Goal: Transaction & Acquisition: Book appointment/travel/reservation

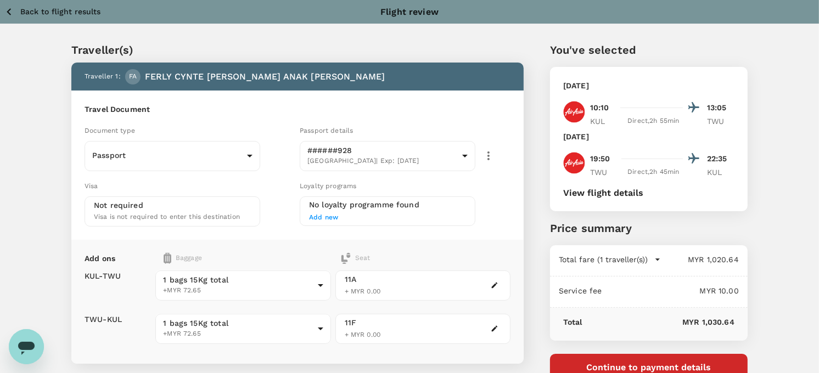
click at [85, 16] on p "Back to flight results" at bounding box center [60, 11] width 80 height 11
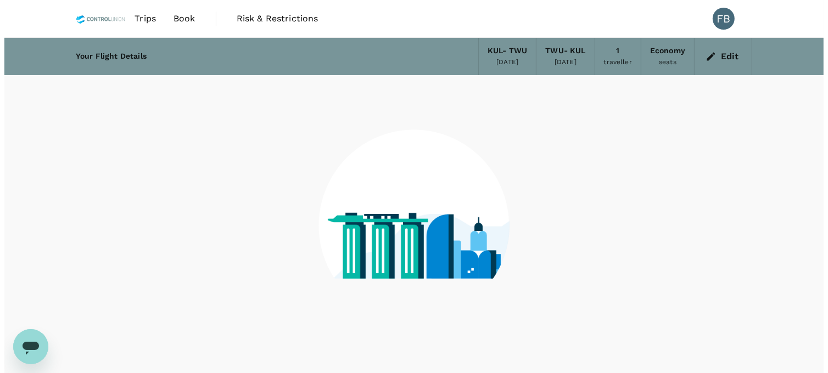
scroll to position [35, 0]
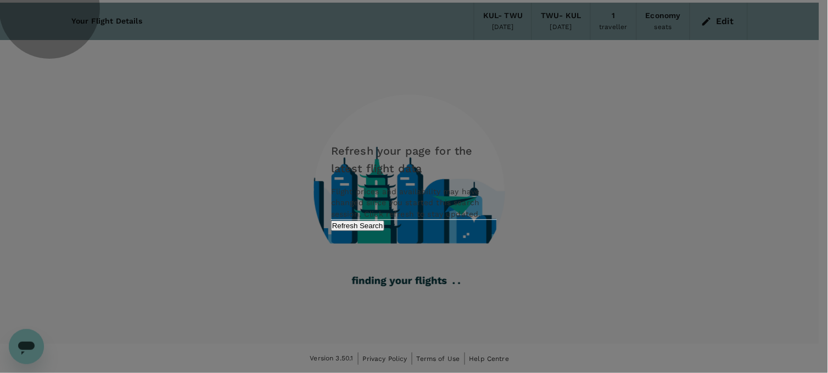
click at [384, 231] on button "Refresh Search" at bounding box center [357, 226] width 53 height 10
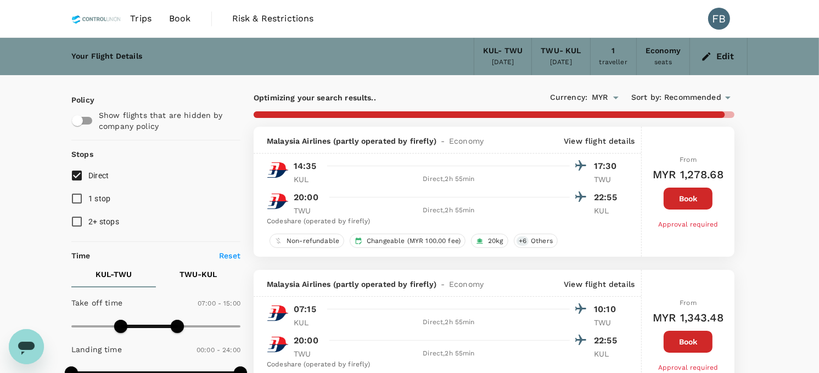
type input "1510"
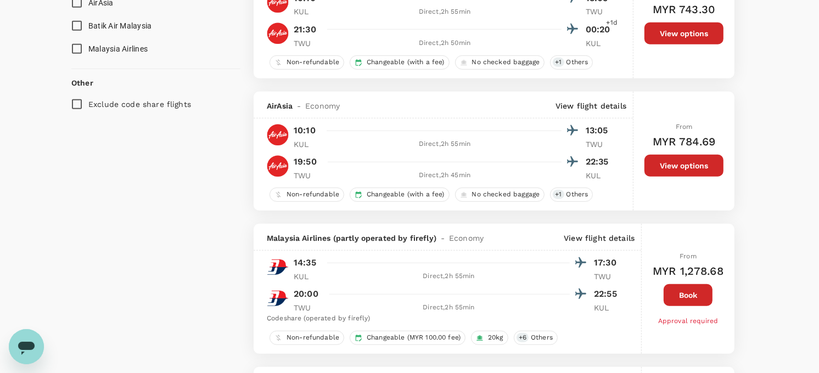
scroll to position [698, 0]
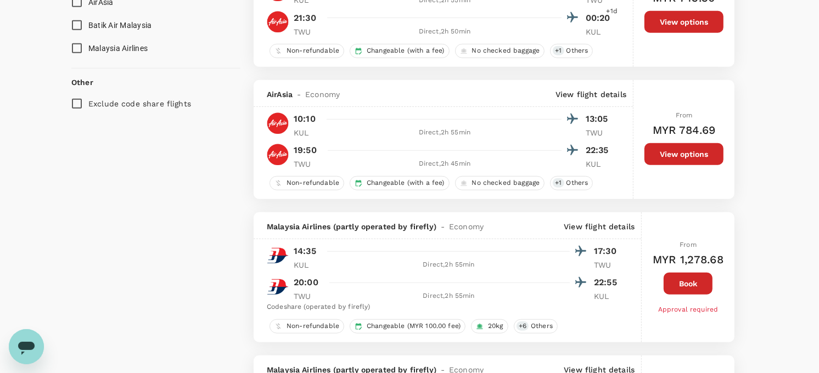
click at [656, 169] on div "From MYR 784.69 View options" at bounding box center [684, 139] width 79 height 119
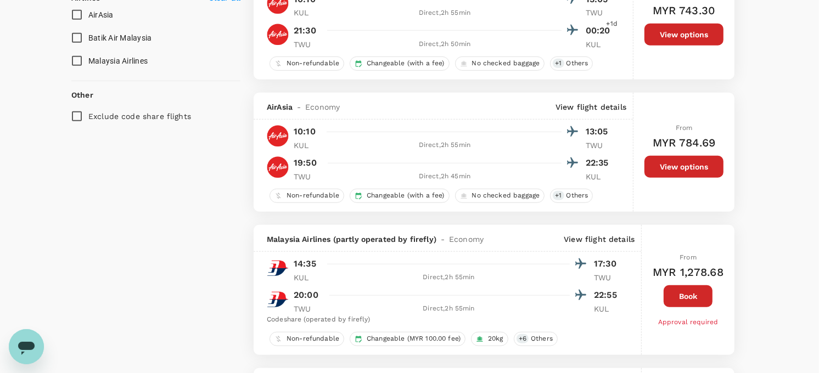
scroll to position [684, 0]
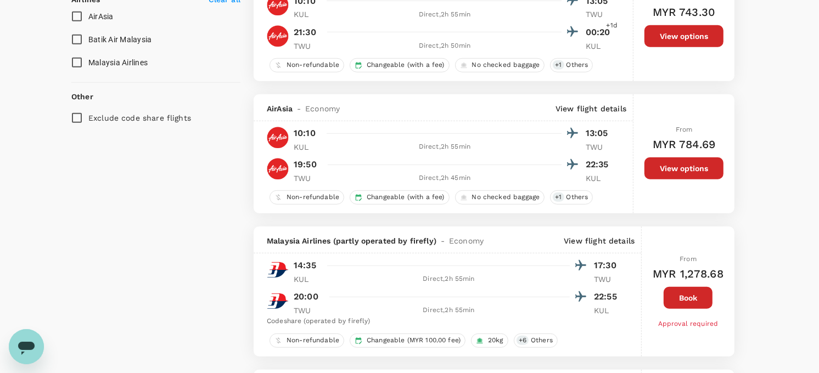
click at [669, 174] on button "View options" at bounding box center [684, 169] width 79 height 22
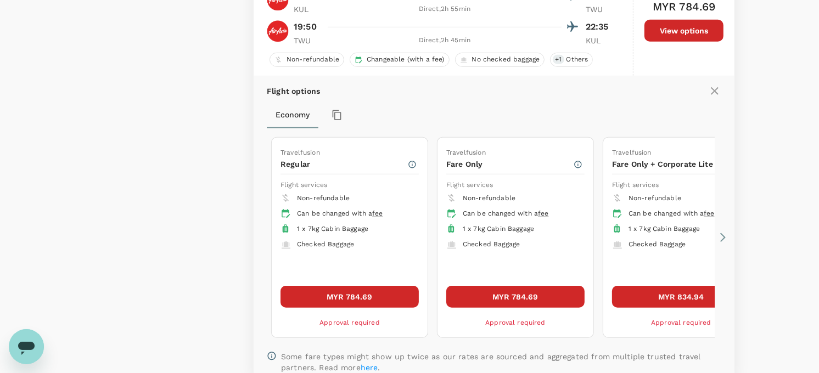
scroll to position [842, 0]
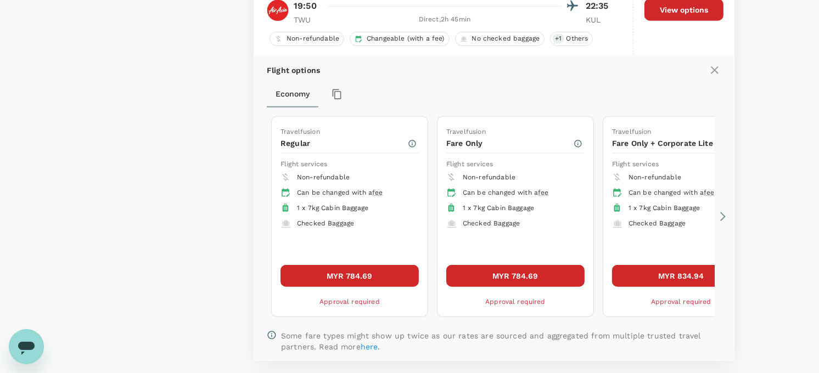
click at [720, 222] on icon at bounding box center [723, 216] width 11 height 11
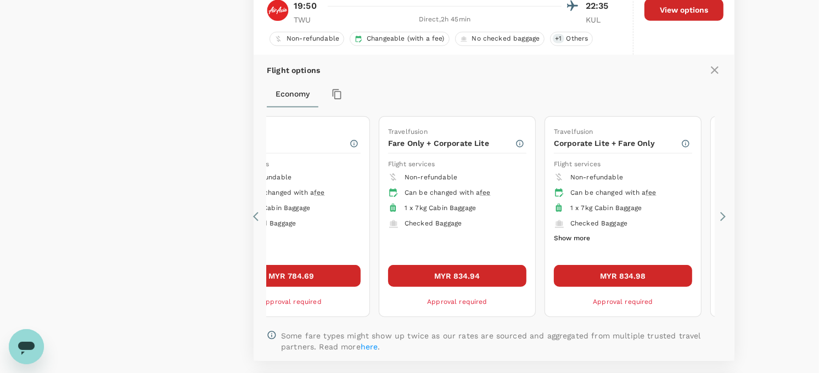
click at [555, 235] on ul "Non-refundable Can be changed with a fee 1 x 7kg Cabin Baggage Checked Baggage …" at bounding box center [623, 207] width 138 height 75
click at [573, 243] on button "Show more" at bounding box center [572, 239] width 36 height 14
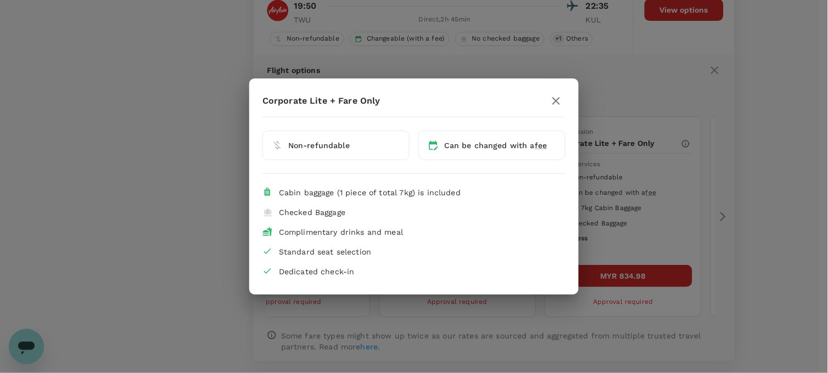
click at [560, 99] on icon "button" at bounding box center [556, 100] width 13 height 13
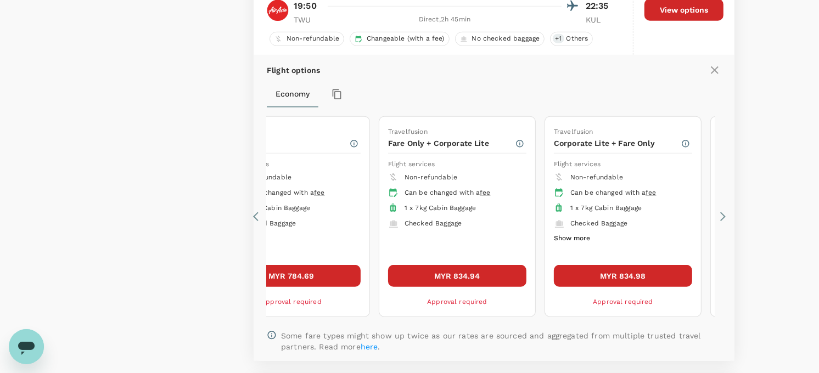
click at [723, 219] on icon at bounding box center [723, 217] width 5 height 9
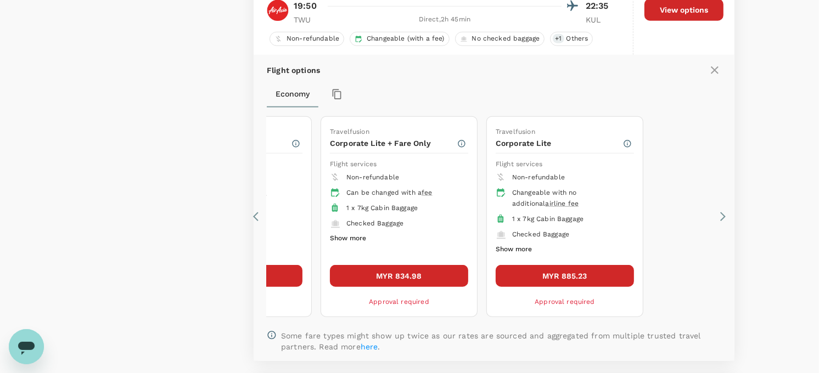
click at [256, 222] on icon at bounding box center [255, 217] width 5 height 9
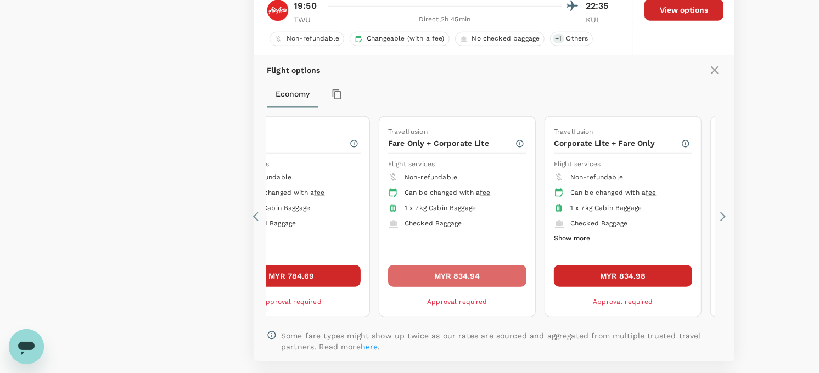
click at [442, 282] on button "MYR 834.94" at bounding box center [457, 276] width 138 height 22
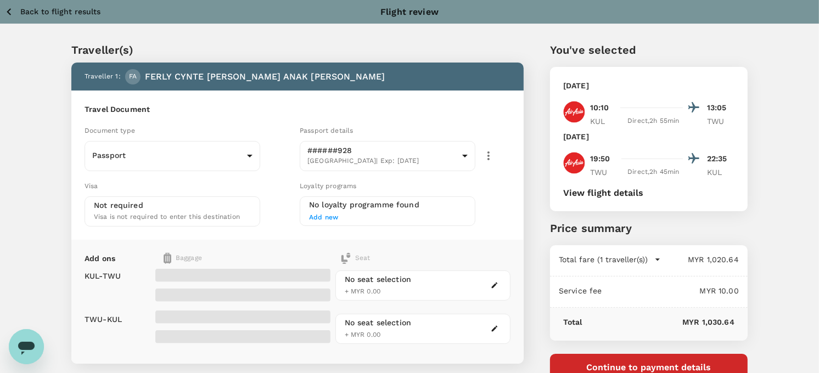
click at [616, 193] on button "View flight details" at bounding box center [603, 193] width 80 height 10
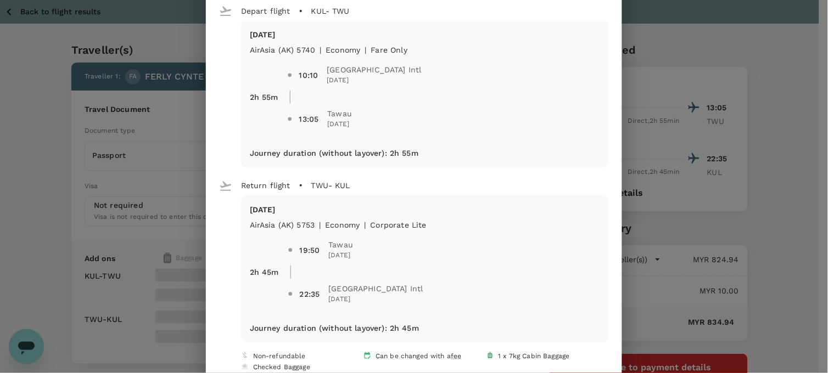
scroll to position [83, 0]
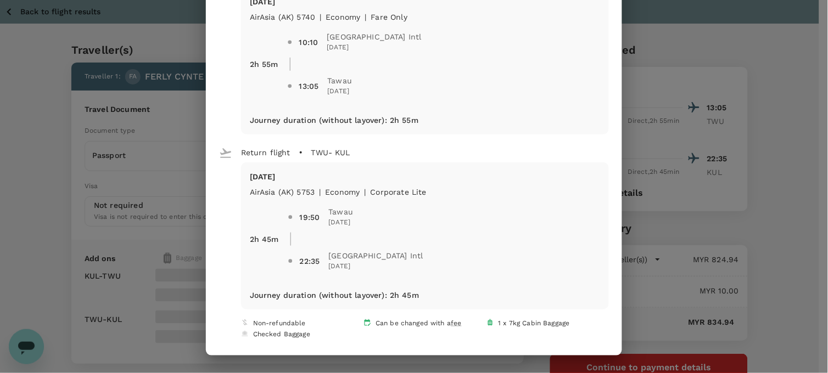
click at [771, 206] on div "Your flight details Depart flight KUL - TWU [DATE] AirAsia ([GEOGRAPHIC_DATA]) …" at bounding box center [414, 186] width 828 height 373
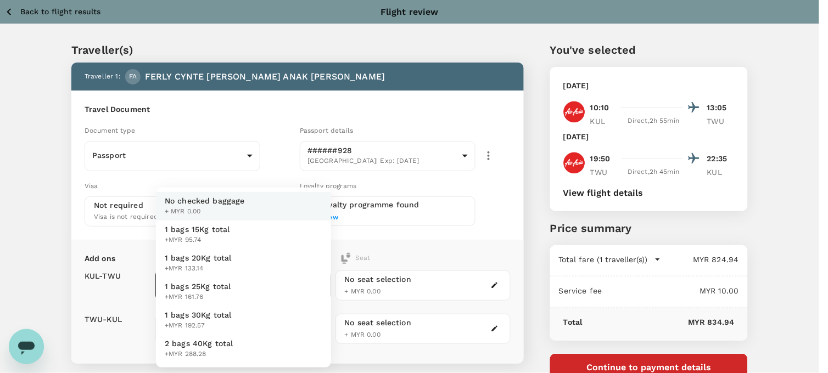
click at [230, 289] on body "Back to flight results Flight review Traveller(s) Traveller 1 : FA FERLY CYNTE …" at bounding box center [414, 252] width 828 height 505
click at [243, 232] on li "1 bags 15Kg total +MYR 95.74" at bounding box center [243, 235] width 175 height 29
type input "1 - 95.74"
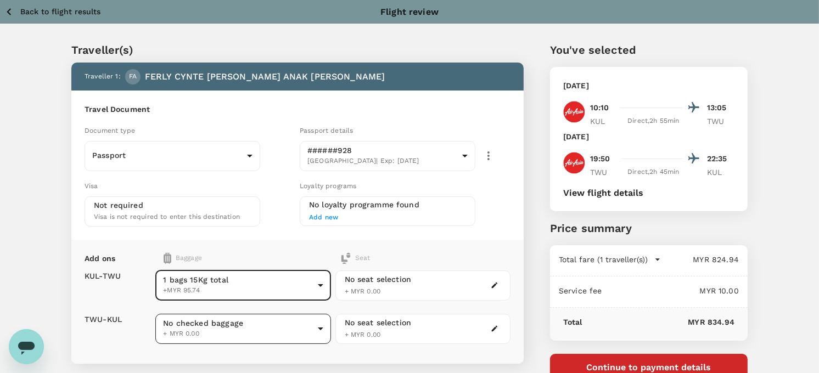
click at [240, 320] on body "Back to flight results Flight review Traveller(s) Traveller 1 : FA FERLY CYNTE …" at bounding box center [409, 252] width 819 height 505
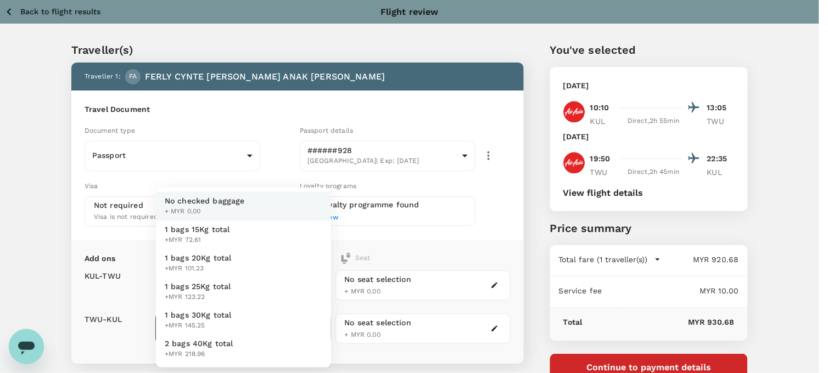
click at [246, 228] on li "1 bags 15Kg total +MYR 72.61" at bounding box center [243, 235] width 175 height 29
type input "1 - 72.61"
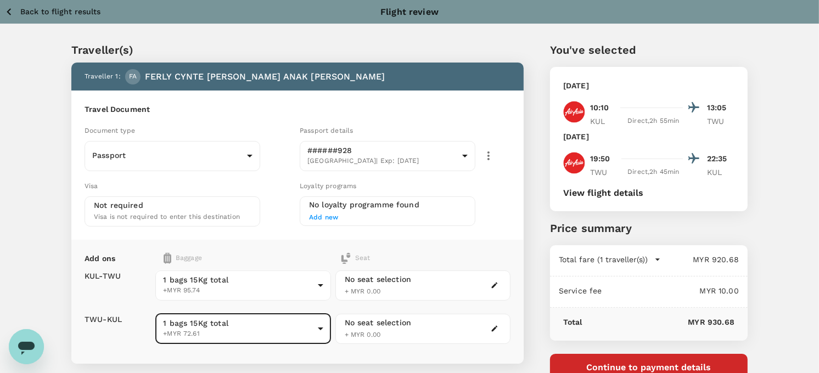
click at [493, 286] on icon "button" at bounding box center [495, 286] width 6 height 6
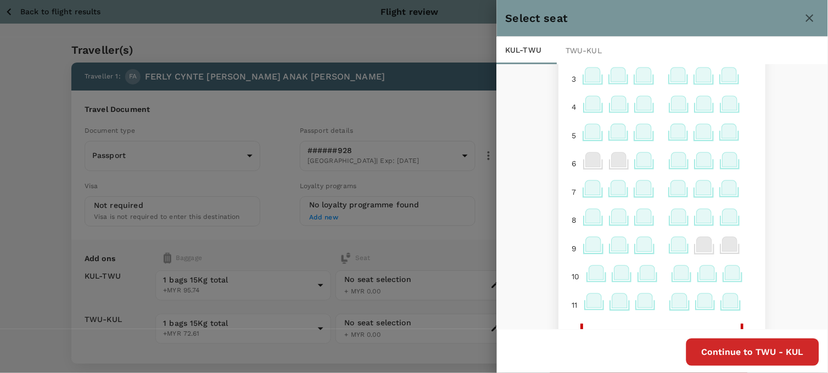
scroll to position [75, 0]
click at [587, 303] on icon at bounding box center [594, 299] width 15 height 14
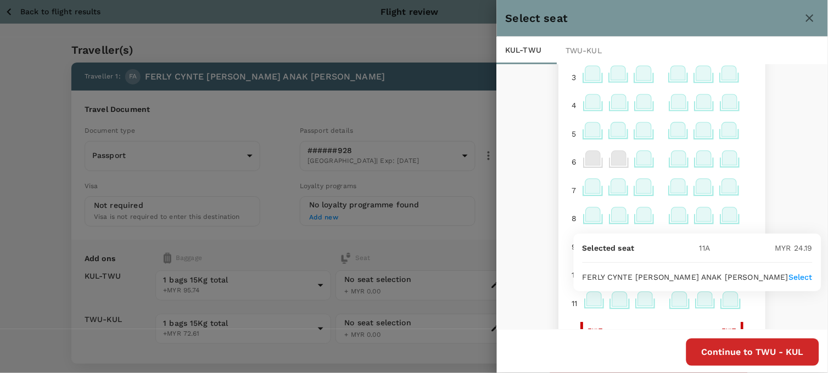
click at [783, 256] on div "1 2 3 4 5 6 7 8 9 10 11 Exit Exit 12 Exit Exit 14 15 16 17 18 19 20 21 22 23 24…" at bounding box center [662, 197] width 331 height 267
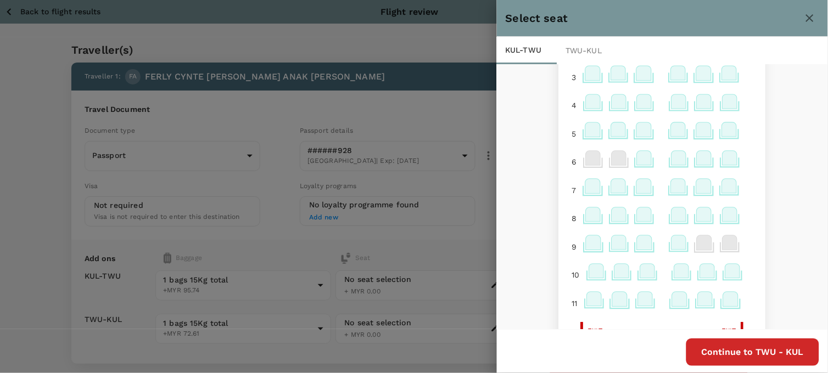
click at [595, 48] on div "TWU - KUL" at bounding box center [587, 50] width 60 height 27
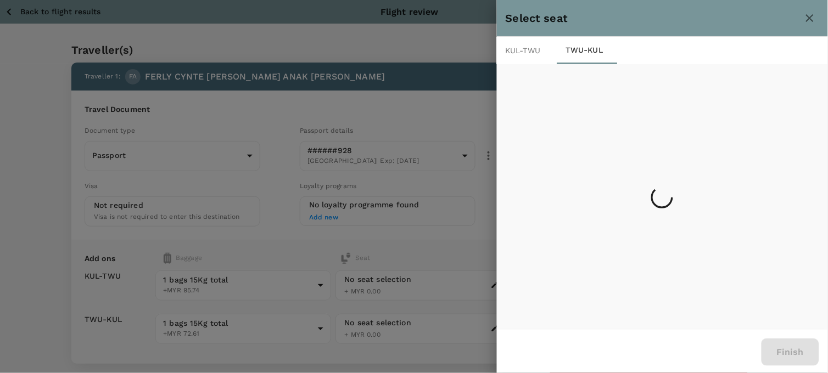
scroll to position [0, 0]
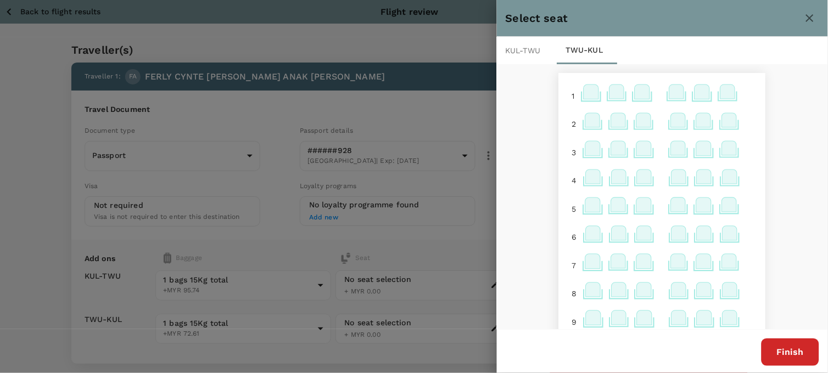
click at [587, 271] on icon at bounding box center [593, 266] width 20 height 10
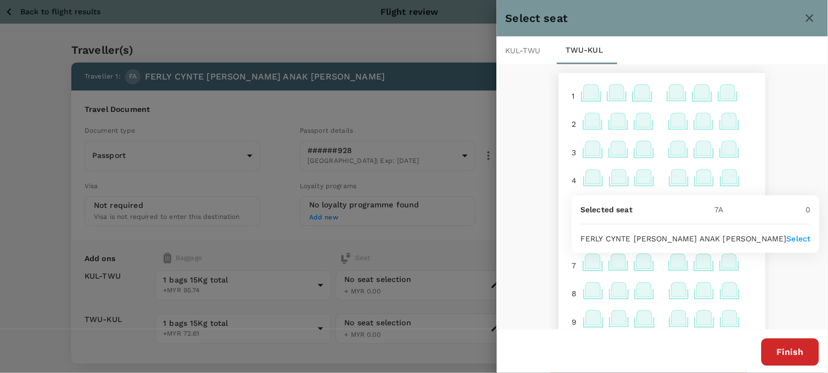
click at [787, 238] on p "Select" at bounding box center [799, 238] width 24 height 11
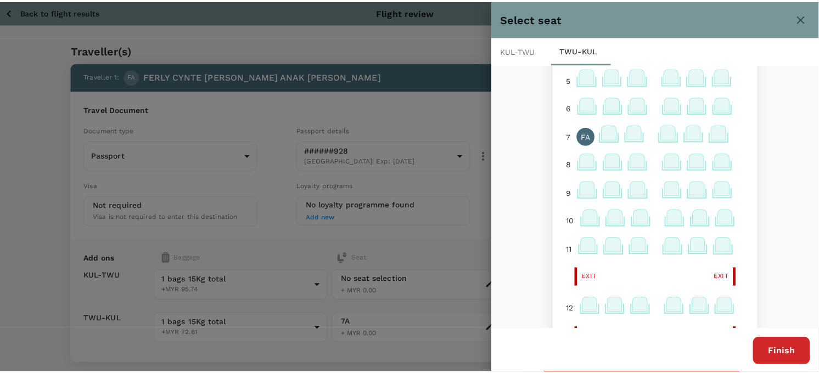
scroll to position [130, 0]
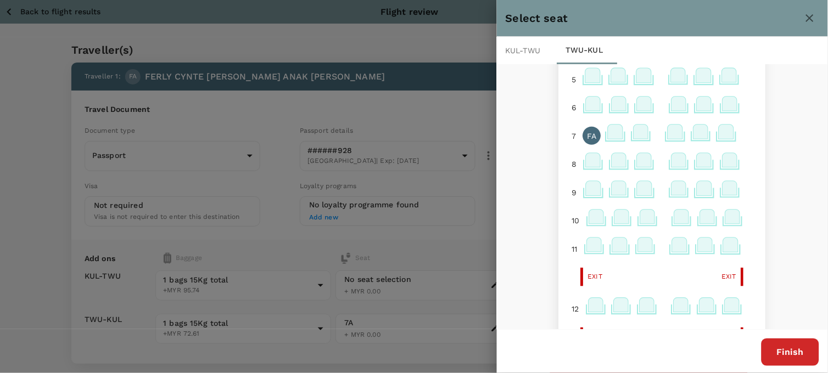
click at [585, 246] on icon at bounding box center [595, 247] width 21 height 21
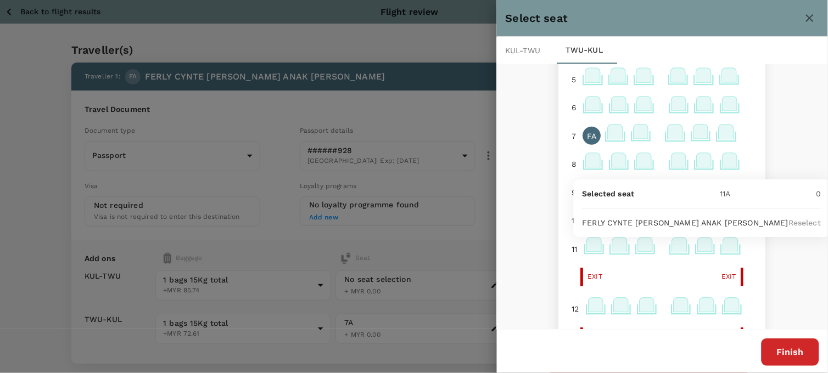
click at [789, 220] on p "Reselect" at bounding box center [805, 222] width 32 height 11
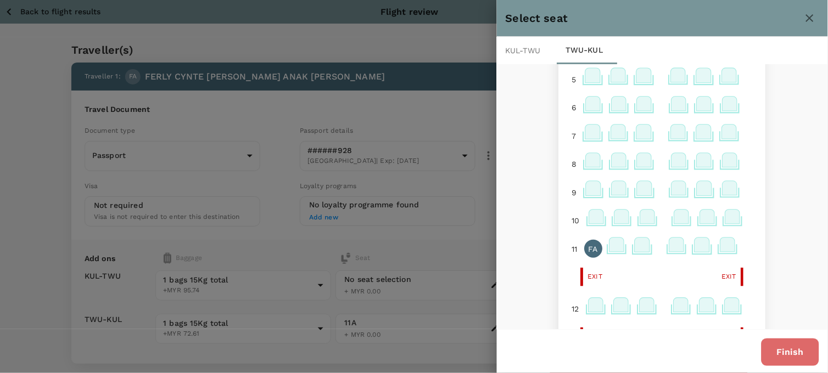
click at [789, 358] on button "Finish" at bounding box center [791, 352] width 58 height 27
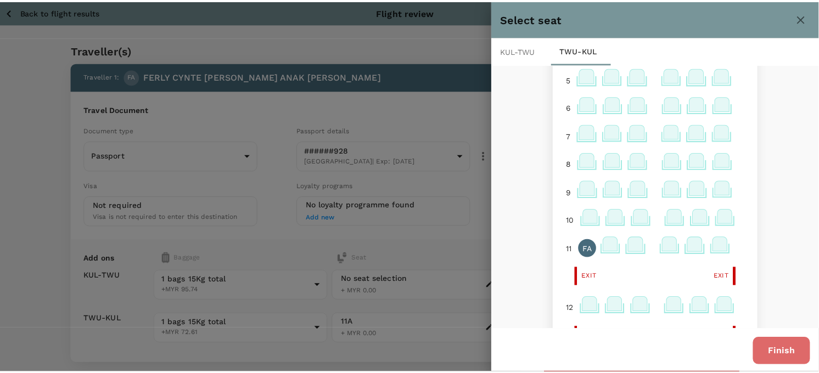
scroll to position [0, 0]
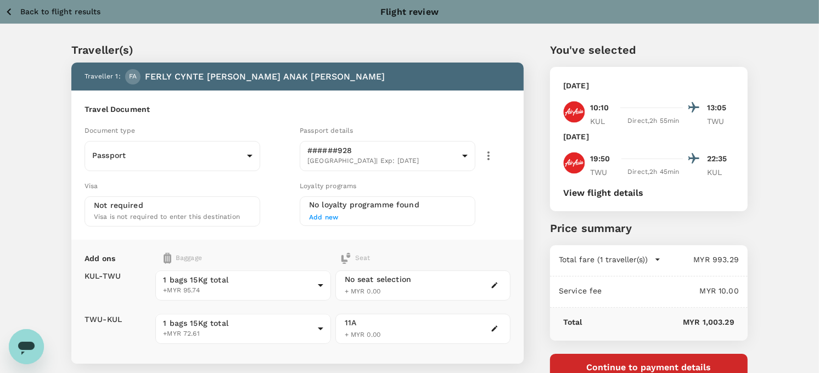
click at [585, 343] on div "You've selected [DATE] 10:10 13:05 KUL Direct , 2h 55min TWU [DATE] 19:50 22:35…" at bounding box center [649, 212] width 198 height 340
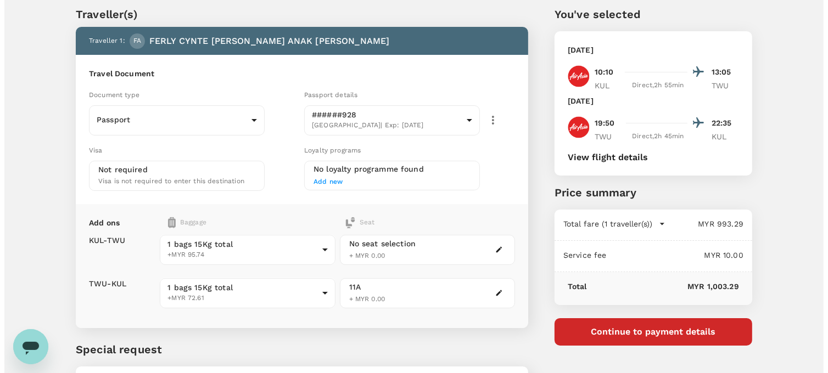
scroll to position [36, 0]
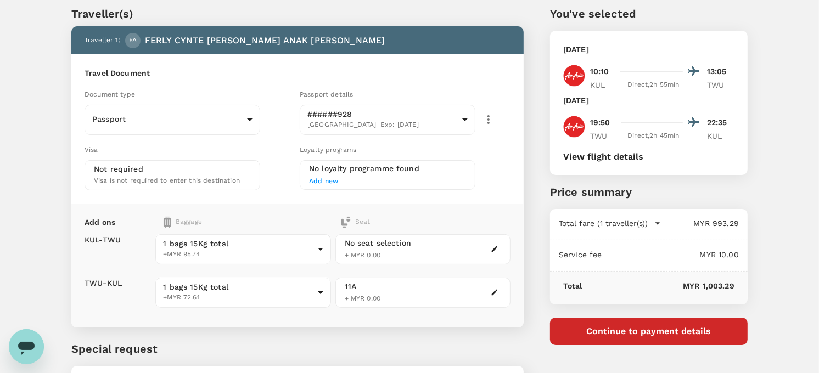
click at [606, 160] on button "View flight details" at bounding box center [603, 157] width 80 height 10
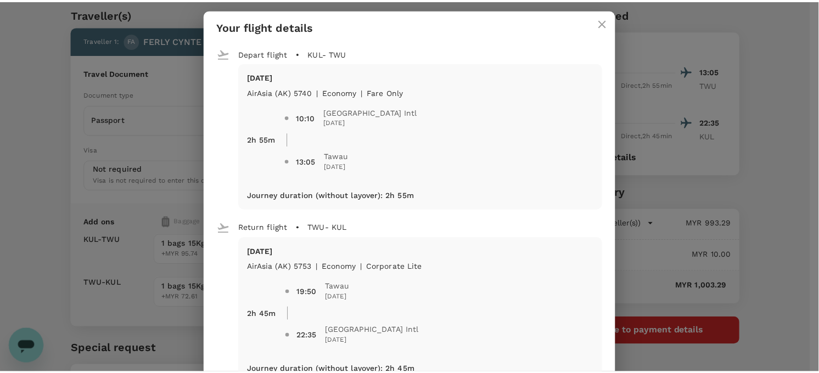
scroll to position [0, 0]
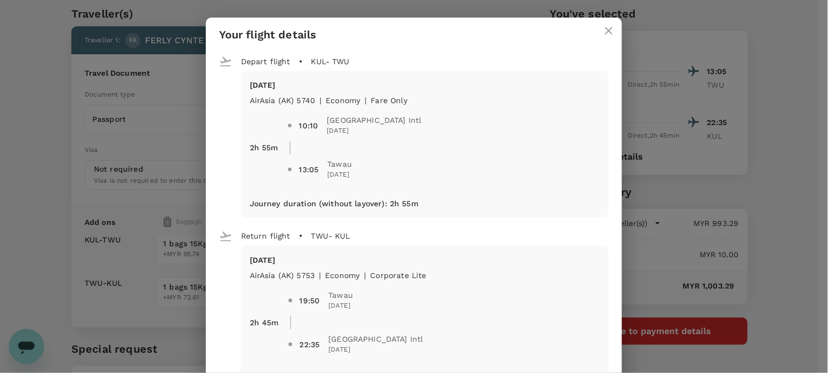
click at [758, 216] on div "Your flight details Depart flight KUL - TWU [DATE] AirAsia ([GEOGRAPHIC_DATA]) …" at bounding box center [414, 186] width 828 height 373
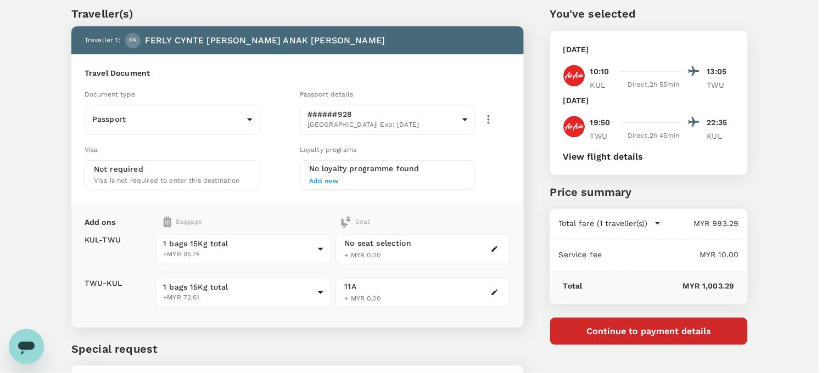
click at [758, 216] on div "Your flight details Depart flight KUL - TWU [DATE] AirAsia ([GEOGRAPHIC_DATA]) …" at bounding box center [414, 186] width 828 height 373
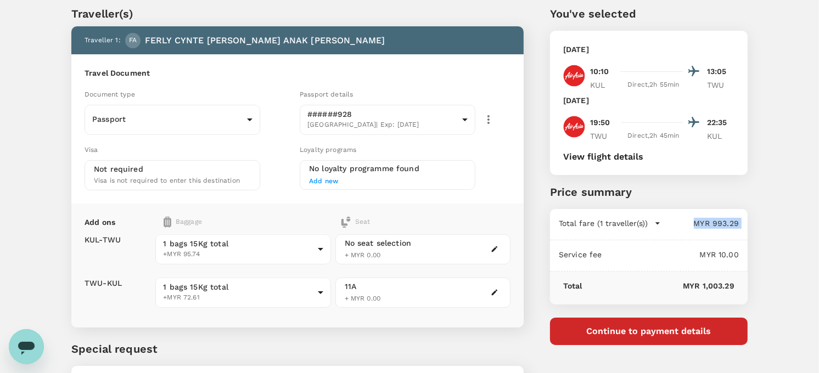
click at [758, 216] on div "Traveller(s) Traveller 1 : FA FERLY CYNTE [PERSON_NAME] ANAK [PERSON_NAME] Trav…" at bounding box center [409, 209] width 703 height 460
drag, startPoint x: 758, startPoint y: 216, endPoint x: 762, endPoint y: 280, distance: 64.3
click at [762, 280] on div "Traveller(s) Traveller 1 : FA FERLY CYNTE [PERSON_NAME] ANAK [PERSON_NAME] Trav…" at bounding box center [409, 213] width 819 height 451
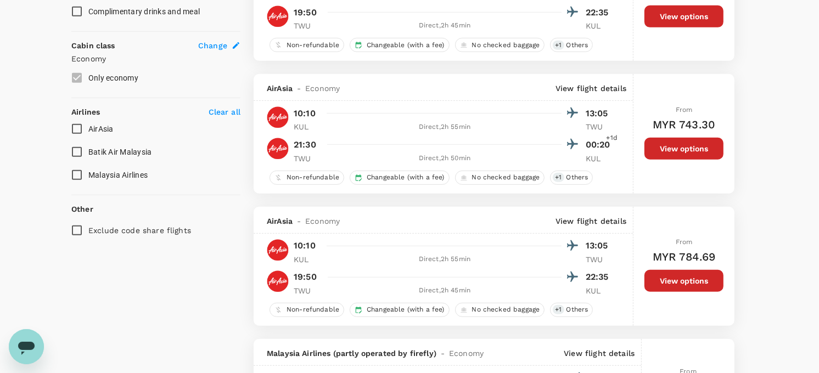
scroll to position [573, 0]
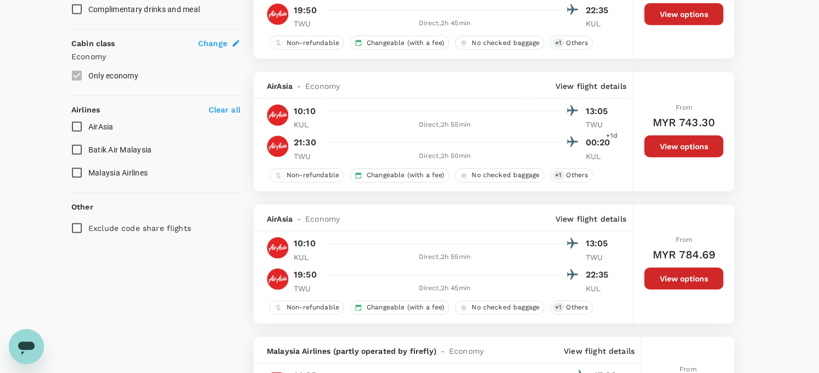
click at [683, 290] on button "View options" at bounding box center [684, 279] width 79 height 22
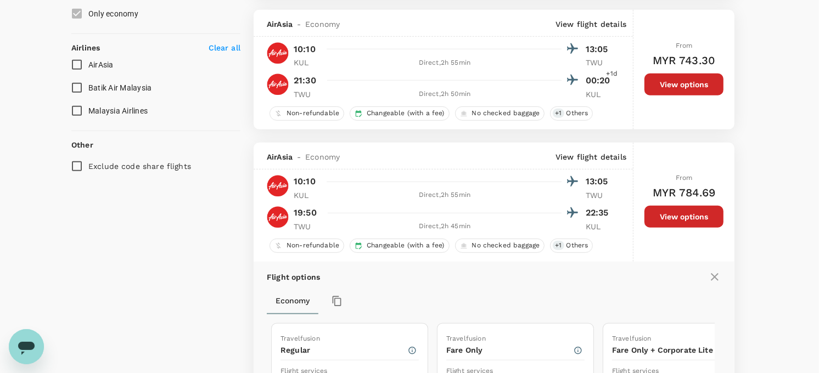
scroll to position [782, 0]
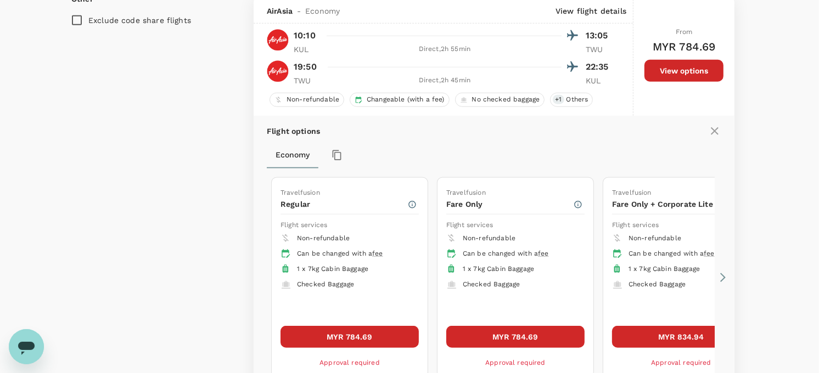
click at [515, 340] on button "MYR 784.69" at bounding box center [515, 337] width 138 height 22
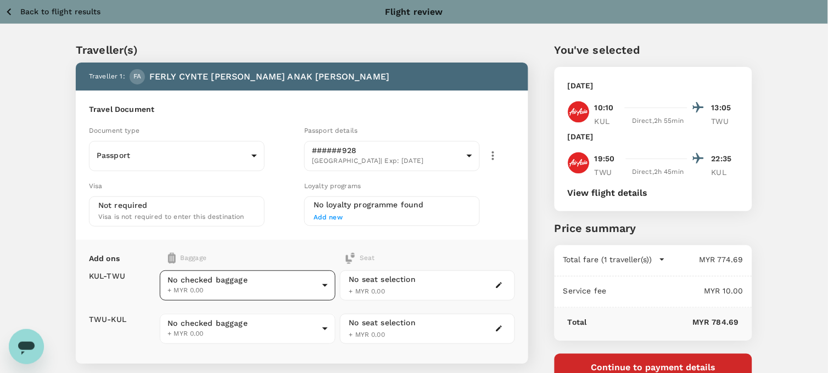
click at [266, 275] on body "Back to flight results Flight review Traveller(s) Traveller 1 : FA FERLY CYNTE …" at bounding box center [414, 252] width 828 height 505
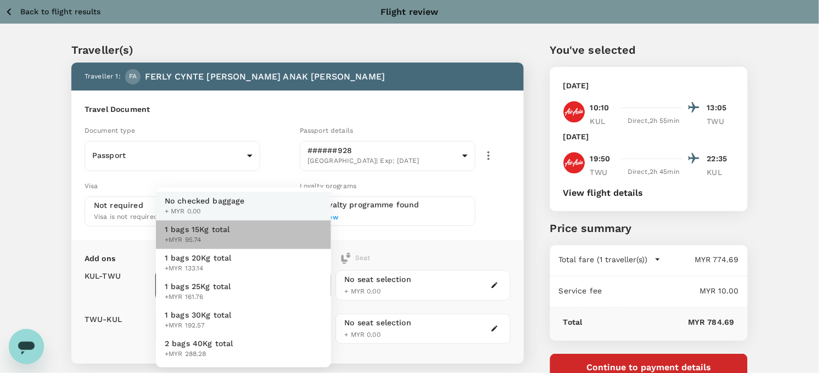
click at [226, 236] on span "+MYR 95.74" at bounding box center [197, 240] width 65 height 11
type input "1 - 95.74"
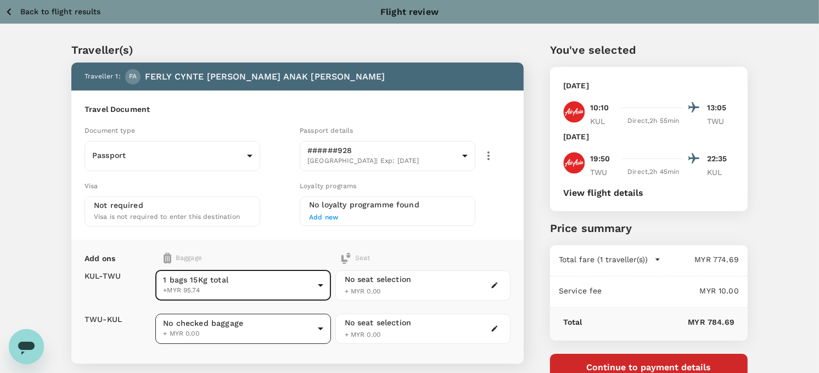
click at [209, 325] on body "Back to flight results Flight review Traveller(s) Traveller 1 : FA FERLY CYNTE …" at bounding box center [409, 252] width 819 height 505
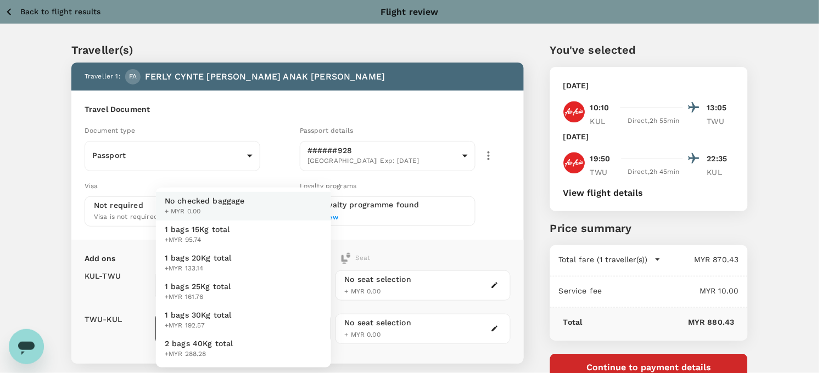
click at [226, 233] on span "1 bags 15Kg total" at bounding box center [197, 229] width 65 height 11
type input "1 - 95.74"
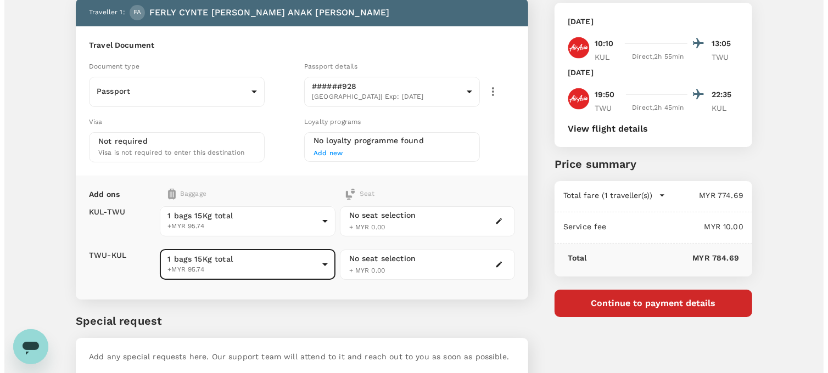
scroll to position [61, 0]
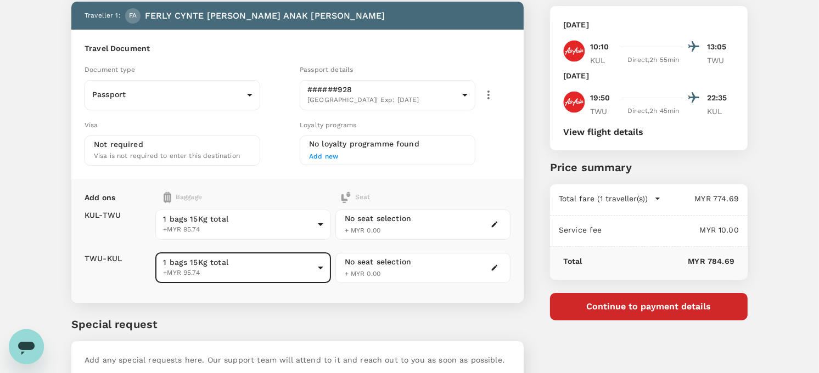
click at [492, 226] on icon "button" at bounding box center [495, 225] width 6 height 6
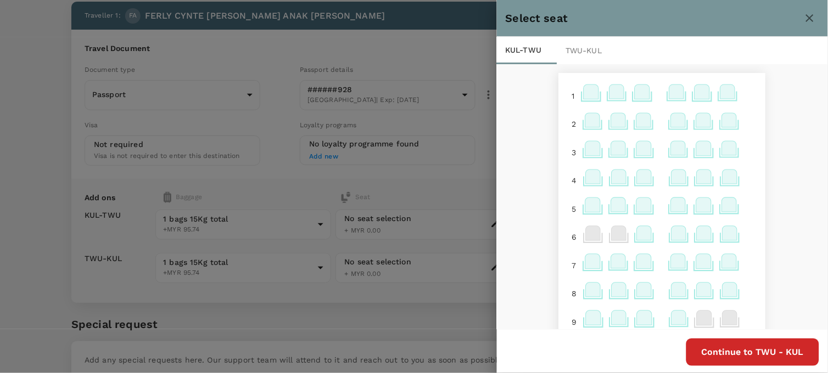
click at [586, 256] on icon at bounding box center [593, 261] width 15 height 14
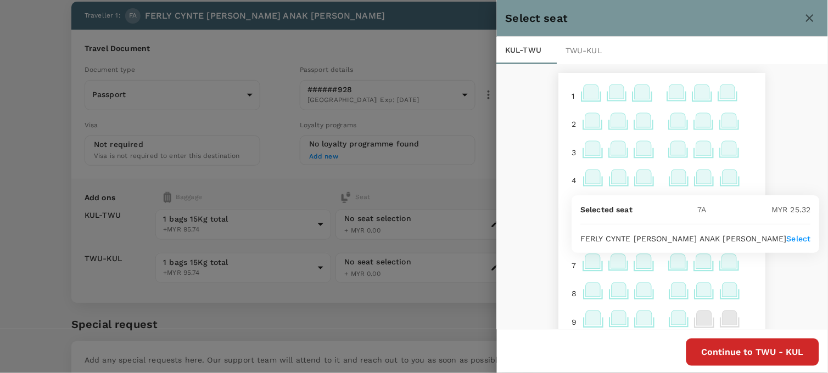
click at [580, 43] on div "TWU - KUL" at bounding box center [587, 50] width 60 height 27
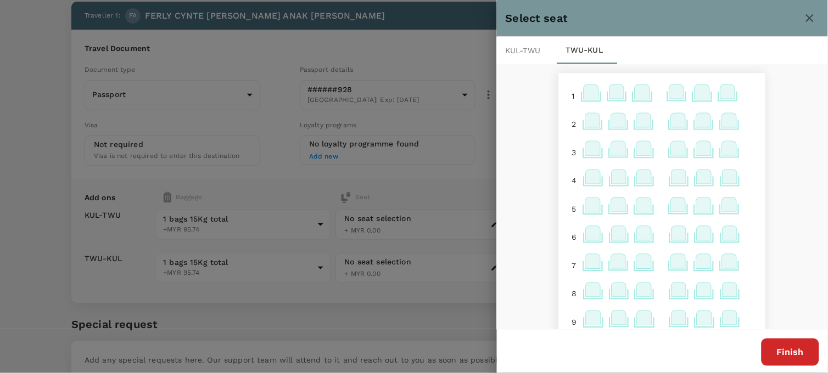
click at [588, 328] on icon at bounding box center [594, 320] width 21 height 21
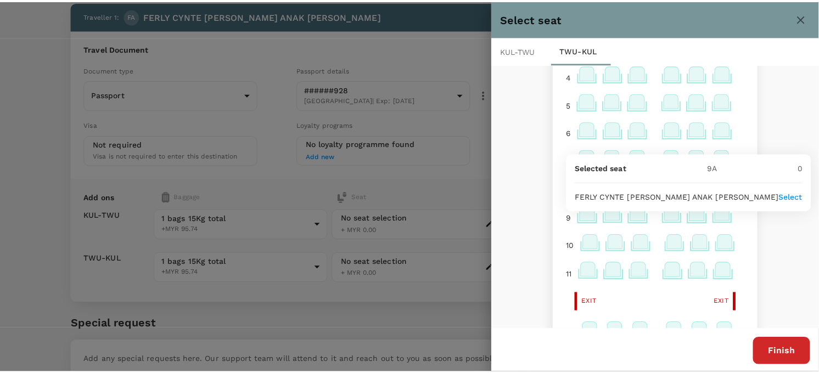
scroll to position [108, 0]
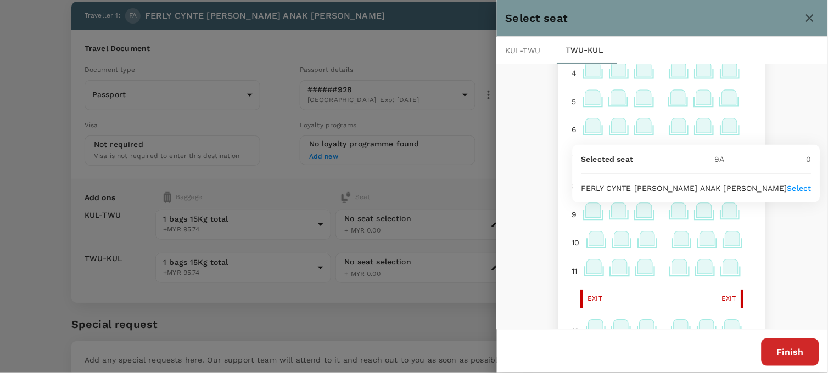
click at [587, 272] on icon at bounding box center [594, 267] width 15 height 14
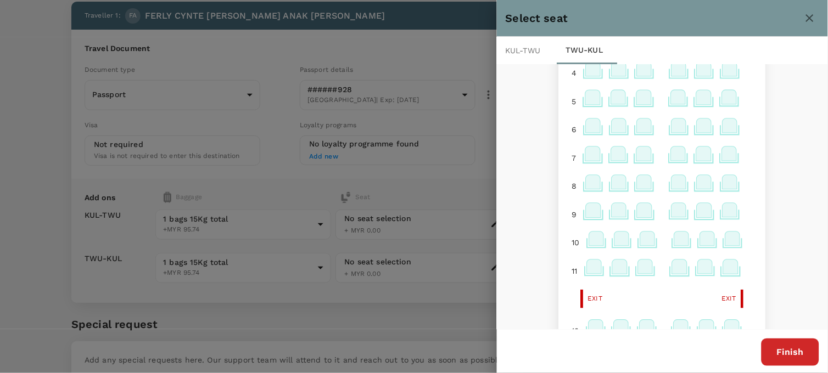
click at [587, 267] on icon at bounding box center [594, 267] width 15 height 14
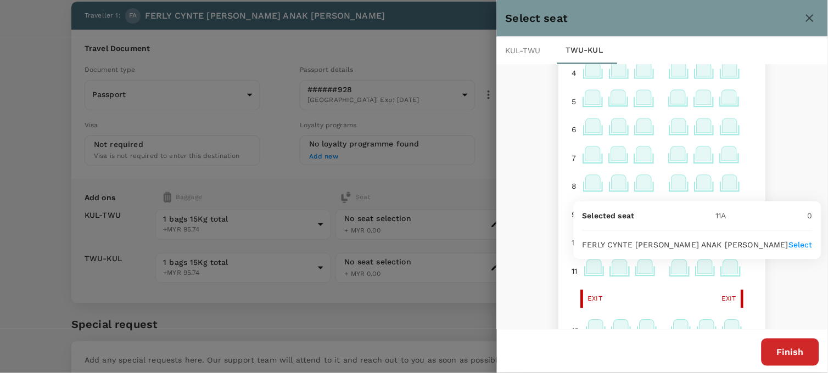
click at [789, 242] on p "Select" at bounding box center [801, 244] width 24 height 11
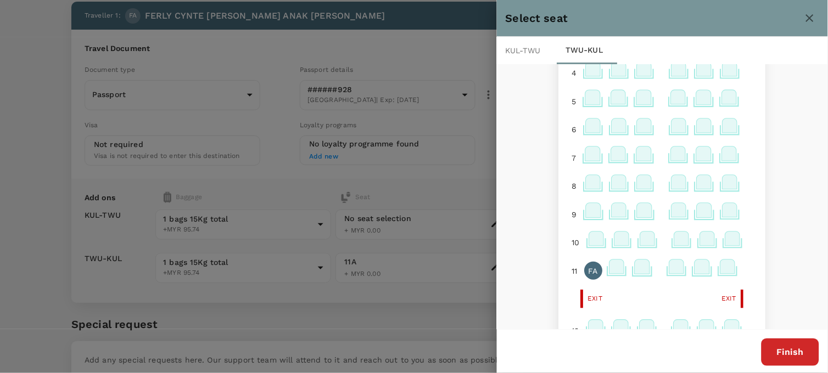
click at [799, 358] on button "Finish" at bounding box center [791, 352] width 58 height 27
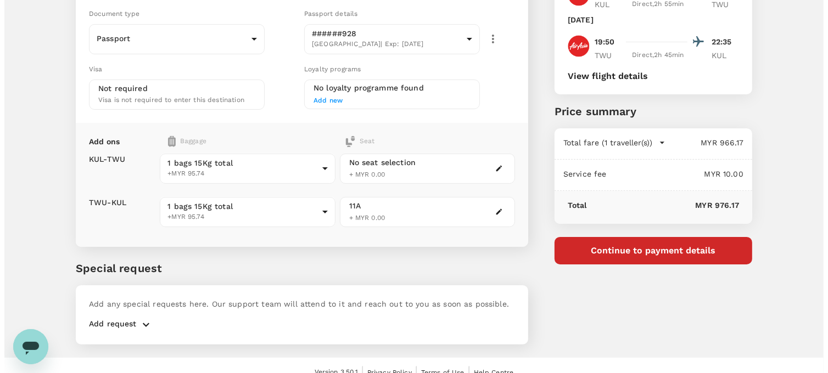
scroll to position [80, 0]
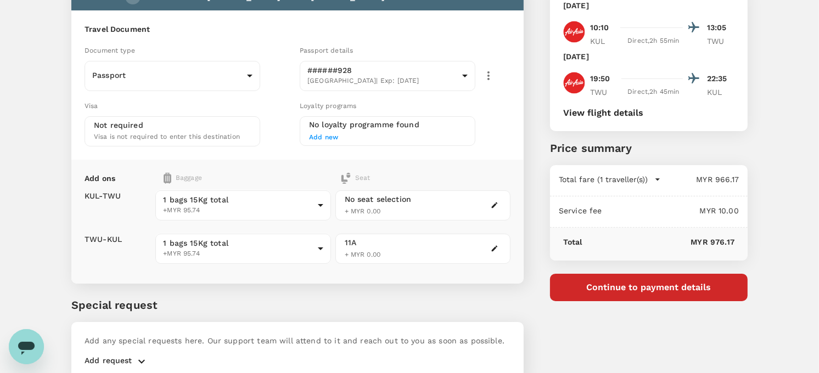
click at [589, 288] on button "Continue to payment details" at bounding box center [649, 287] width 198 height 27
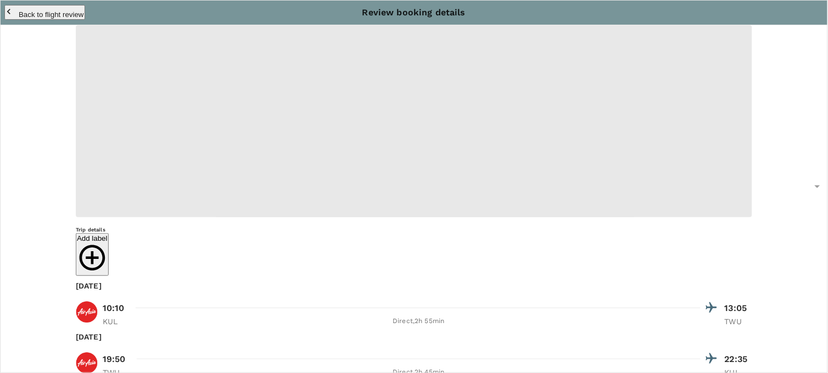
type input "9e254831-a140-43d4-90d9-f4bdc71b84d3"
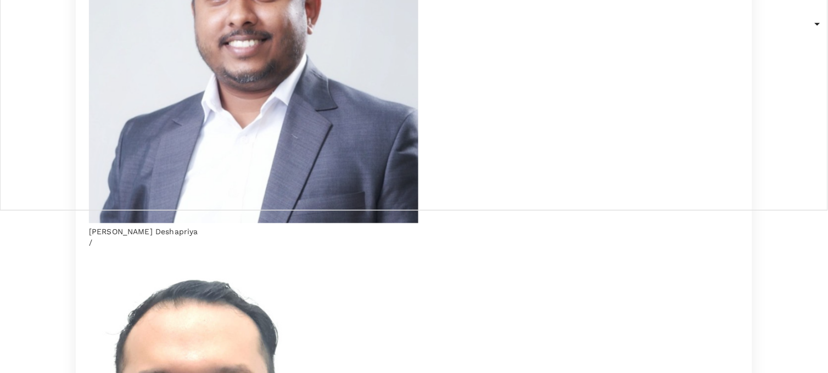
scroll to position [165, 0]
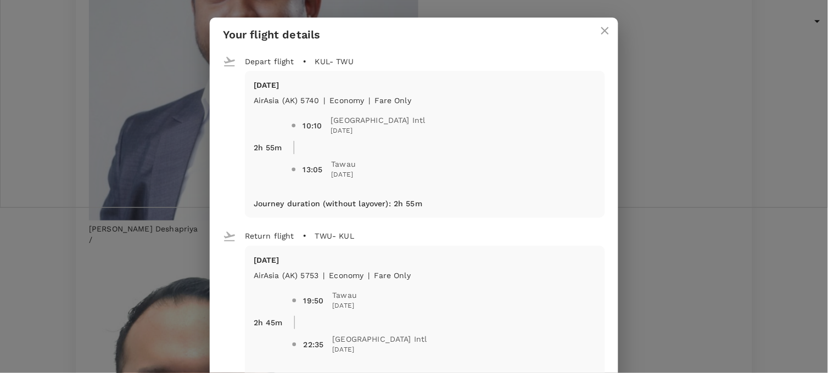
click at [57, 219] on div "Your flight details Depart flight KUL - TWU [DATE] AirAsia ([GEOGRAPHIC_DATA]) …" at bounding box center [414, 186] width 828 height 373
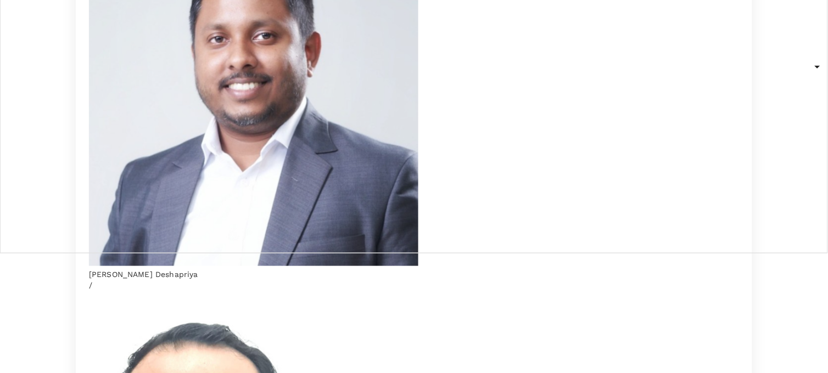
scroll to position [0, 0]
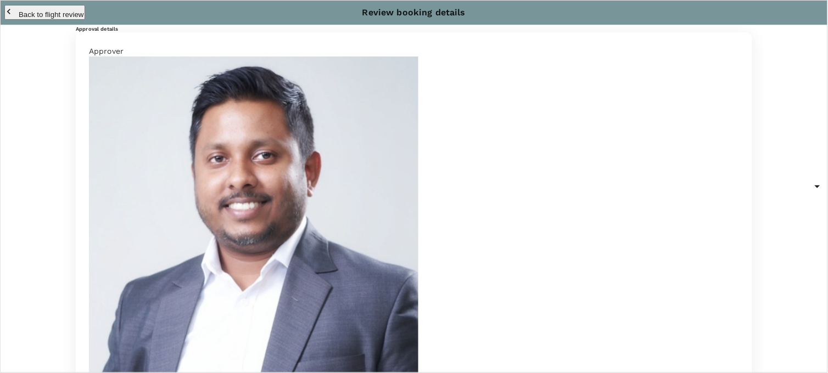
paste textarea "Dear [PERSON_NAME]/[PERSON_NAME], Kindly assist to review and approve the fligh…"
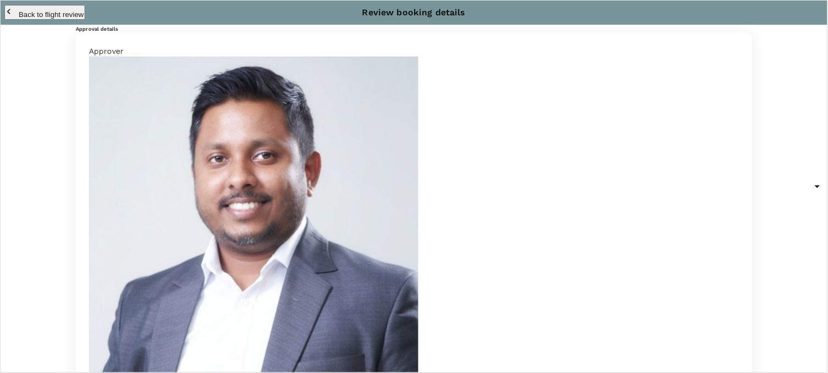
scroll to position [36, 0]
drag, startPoint x: 185, startPoint y: 203, endPoint x: 121, endPoint y: 193, distance: 65.0
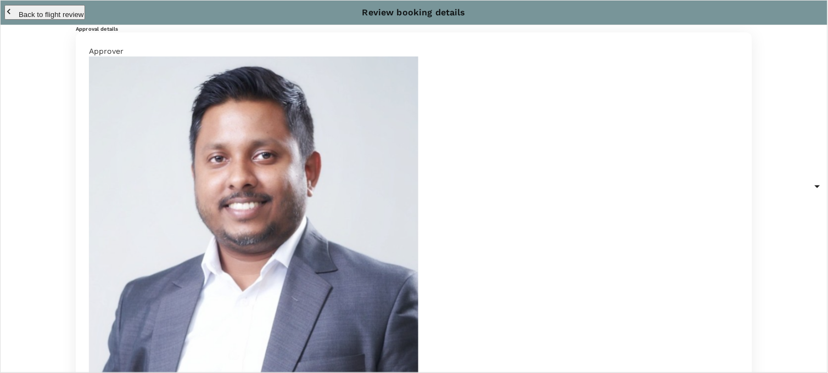
scroll to position [67, 0]
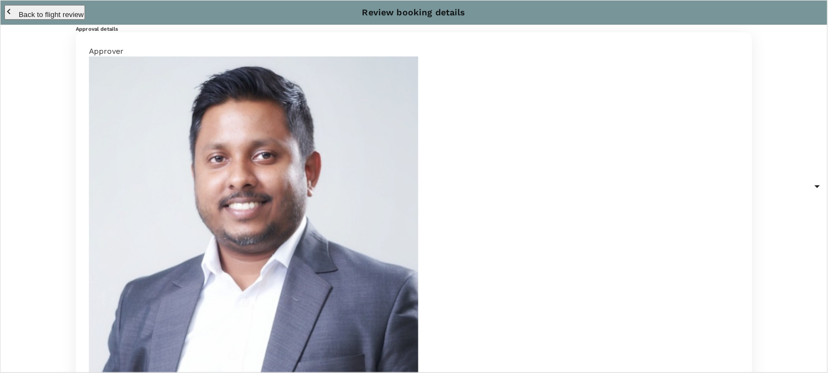
drag, startPoint x: 277, startPoint y: 192, endPoint x: 156, endPoint y: 196, distance: 120.9
paste textarea "902477"
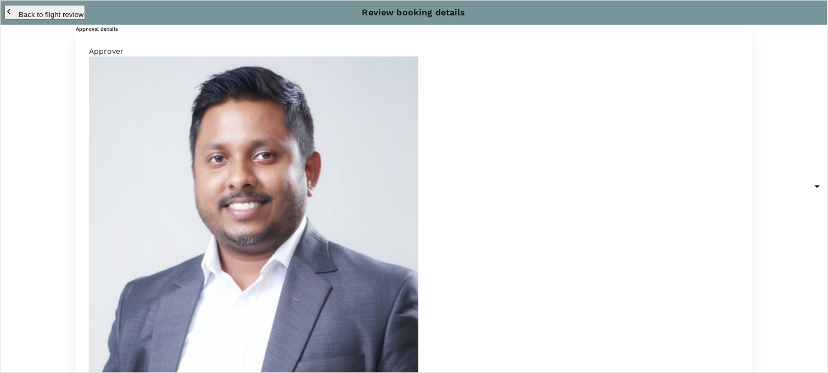
paste textarea "SABAH SOFTWOODS BERHAD"
drag, startPoint x: 243, startPoint y: 211, endPoint x: 158, endPoint y: 208, distance: 84.7
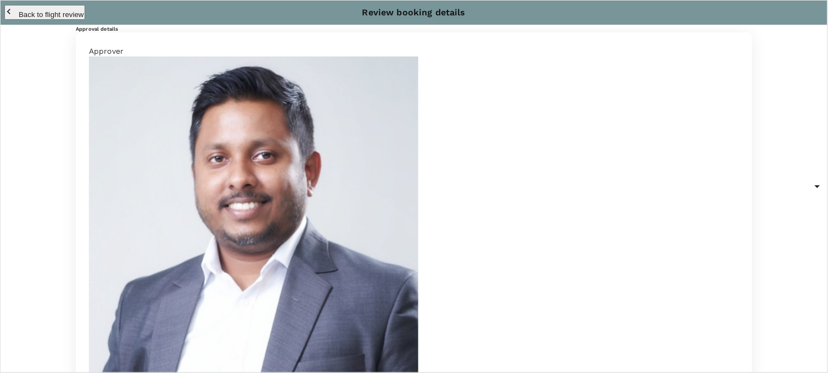
drag, startPoint x: 194, startPoint y: 221, endPoint x: 182, endPoint y: 222, distance: 12.1
drag, startPoint x: 225, startPoint y: 216, endPoint x: 172, endPoint y: 214, distance: 53.3
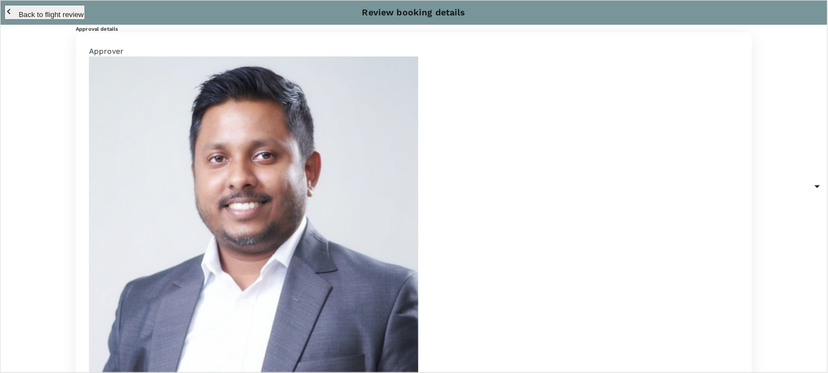
scroll to position [72, 0]
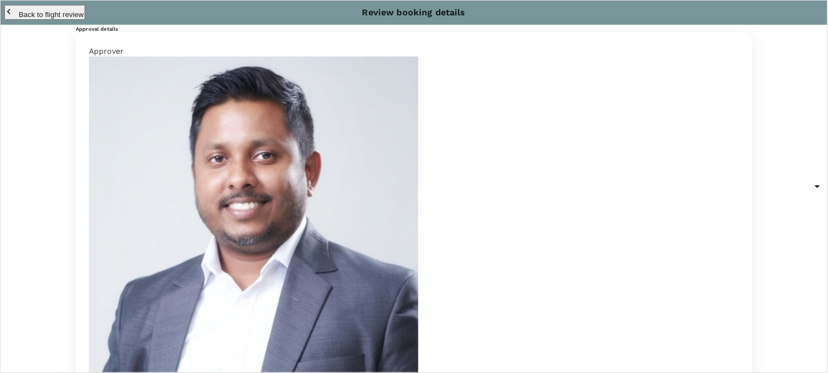
scroll to position [113, 0]
type textarea "Dear [PERSON_NAME]/[GEOGRAPHIC_DATA], Kindly assist to review and approve the f…"
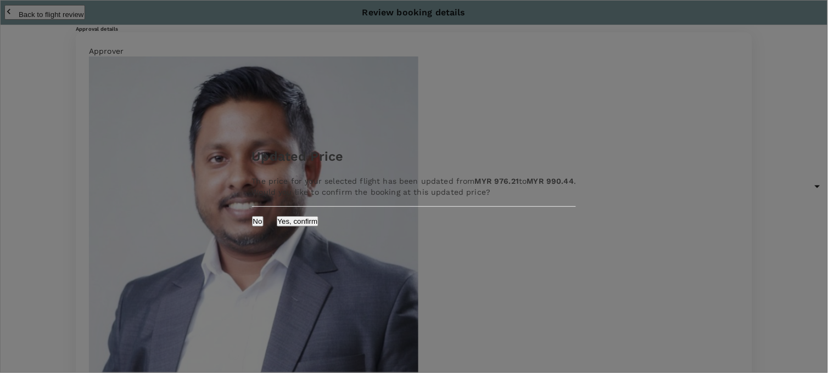
click at [319, 227] on button "Yes, confirm" at bounding box center [298, 221] width 42 height 10
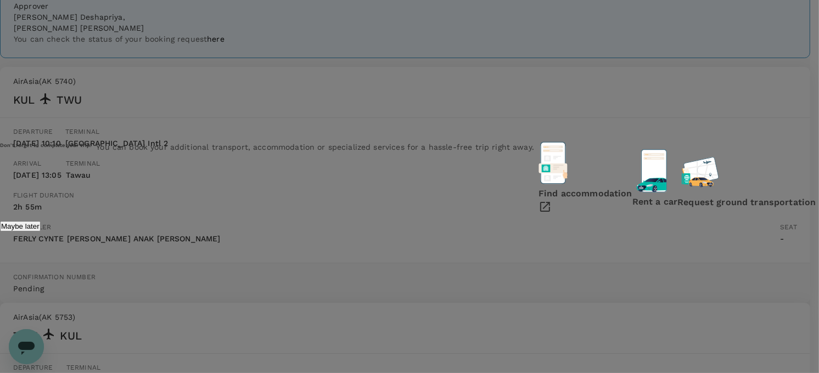
scroll to position [141, 0]
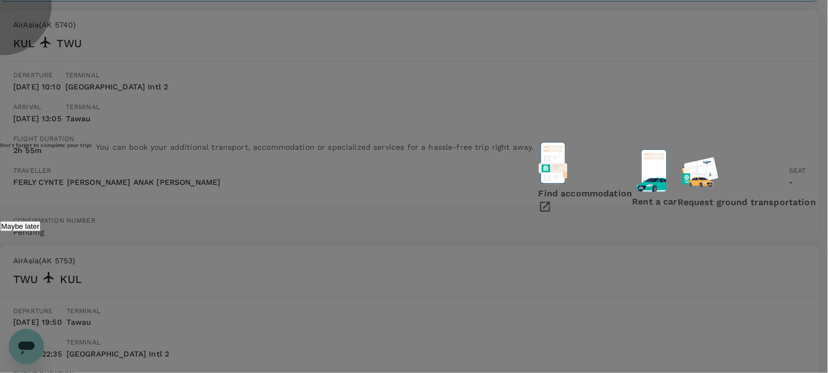
click at [40, 231] on p "Maybe later" at bounding box center [20, 226] width 38 height 8
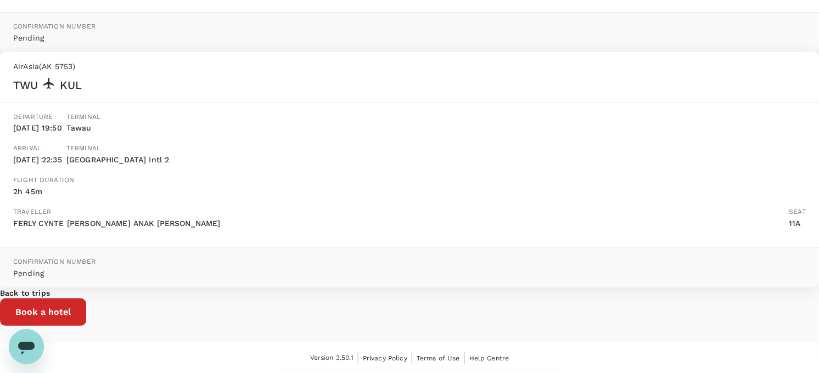
scroll to position [355, 0]
drag, startPoint x: 587, startPoint y: 254, endPoint x: 588, endPoint y: 242, distance: 12.7
click at [588, 242] on div "Your booking request has been sent for review Your booking will only be charged…" at bounding box center [409, 23] width 819 height 641
